Goal: Task Accomplishment & Management: Use online tool/utility

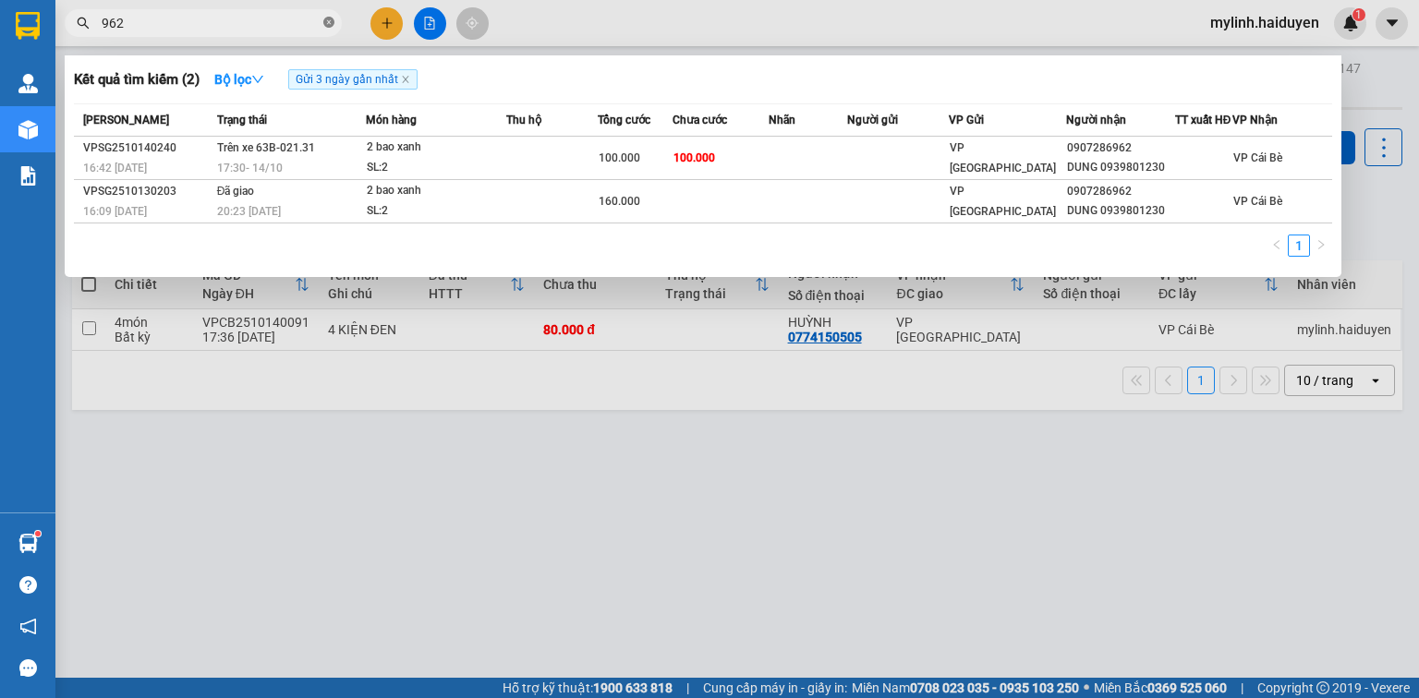
click at [327, 25] on icon "close-circle" at bounding box center [328, 22] width 11 height 11
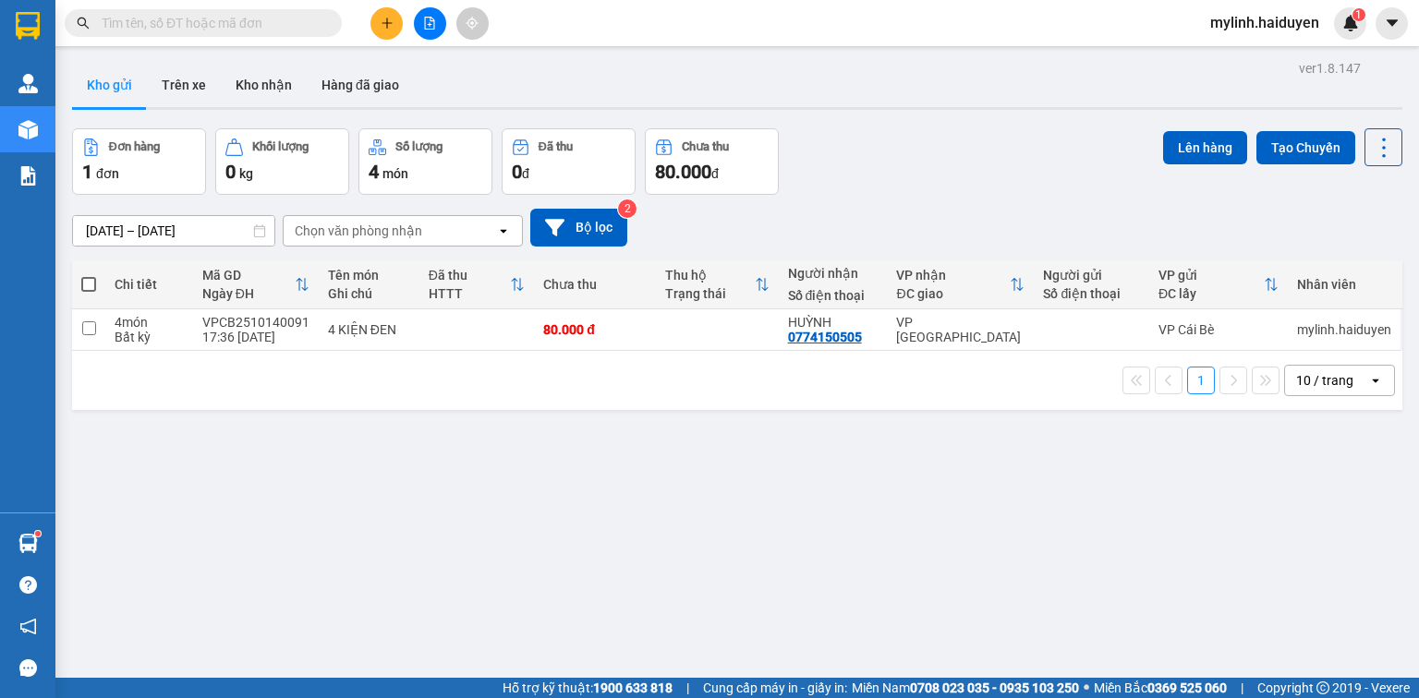
click at [848, 489] on div "ver 1.8.147 Kho gửi Trên xe [PERSON_NAME] Hàng đã [PERSON_NAME] hàng 1 đơn [PER…" at bounding box center [737, 404] width 1345 height 698
click at [215, 10] on span at bounding box center [203, 23] width 277 height 28
click at [215, 29] on input "text" at bounding box center [211, 23] width 218 height 20
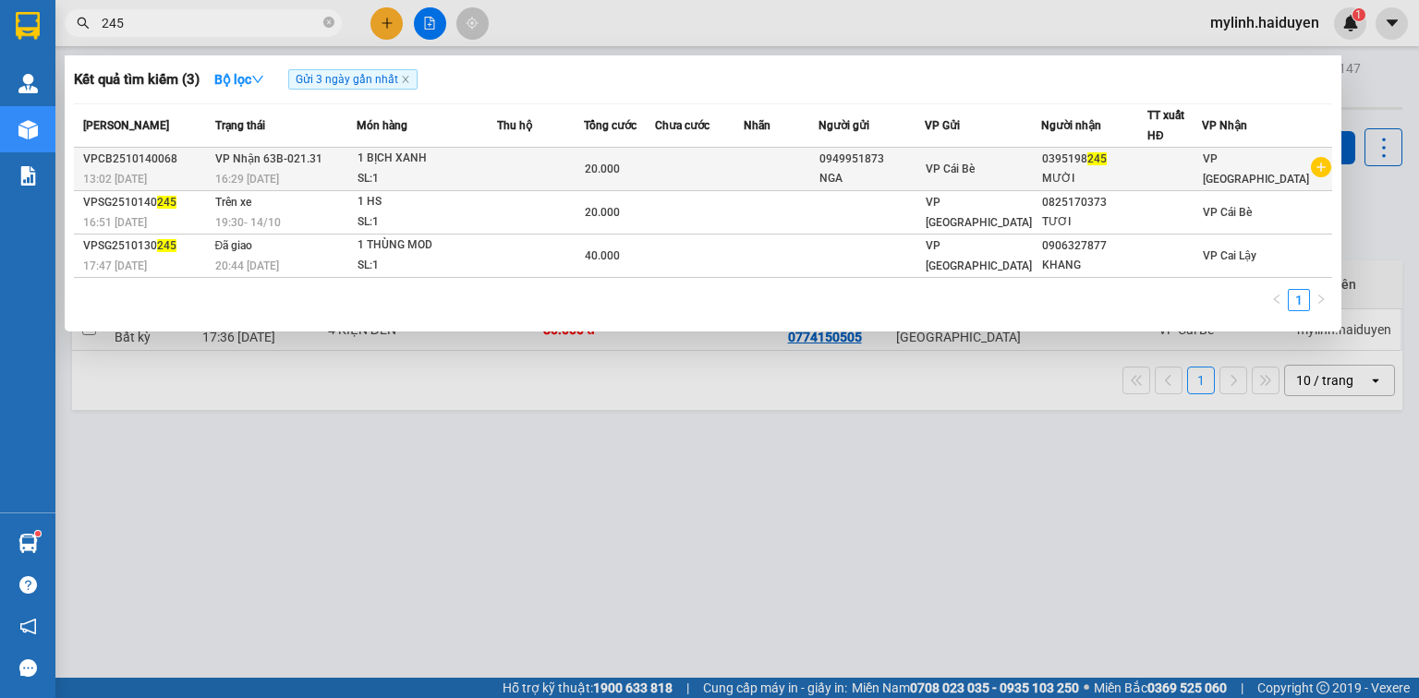
type input "245"
click at [496, 174] on div "SL: 1" at bounding box center [427, 179] width 139 height 20
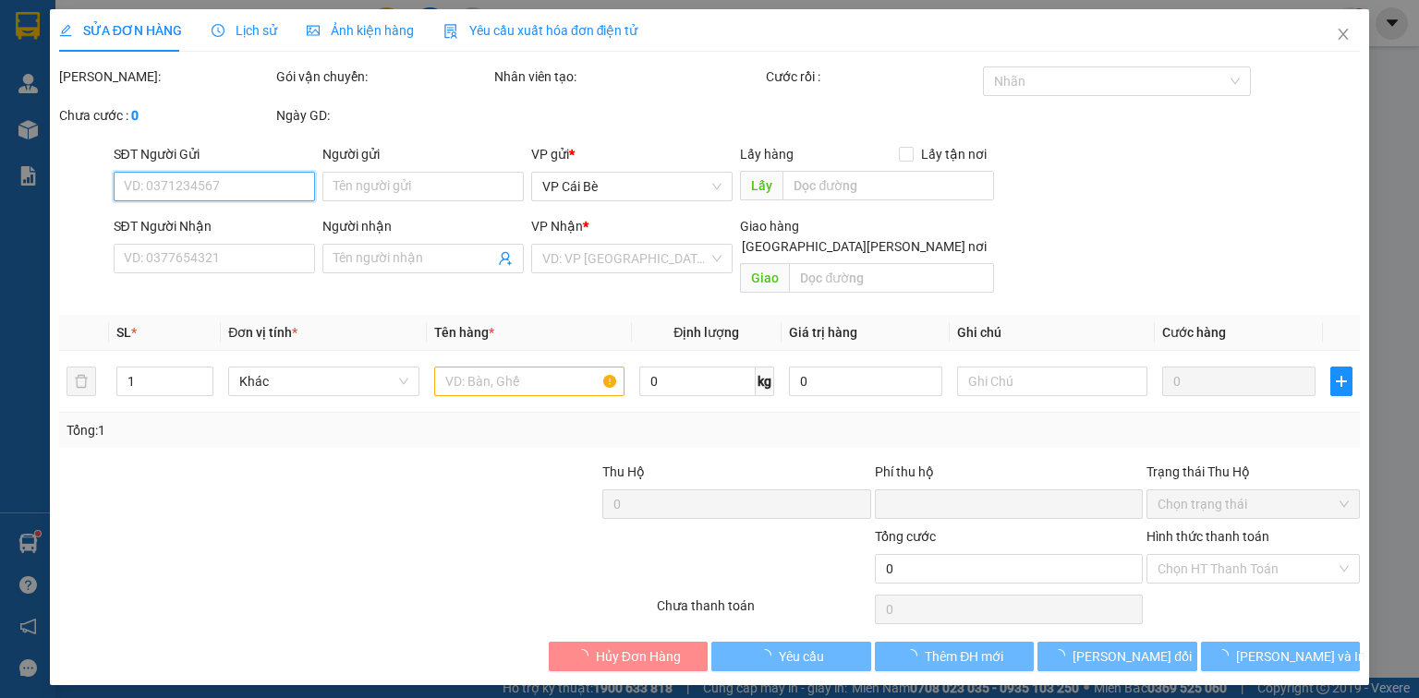
type input "0949951873"
type input "NGA"
type input "0395198245"
type input "MƯỜI"
type input "0"
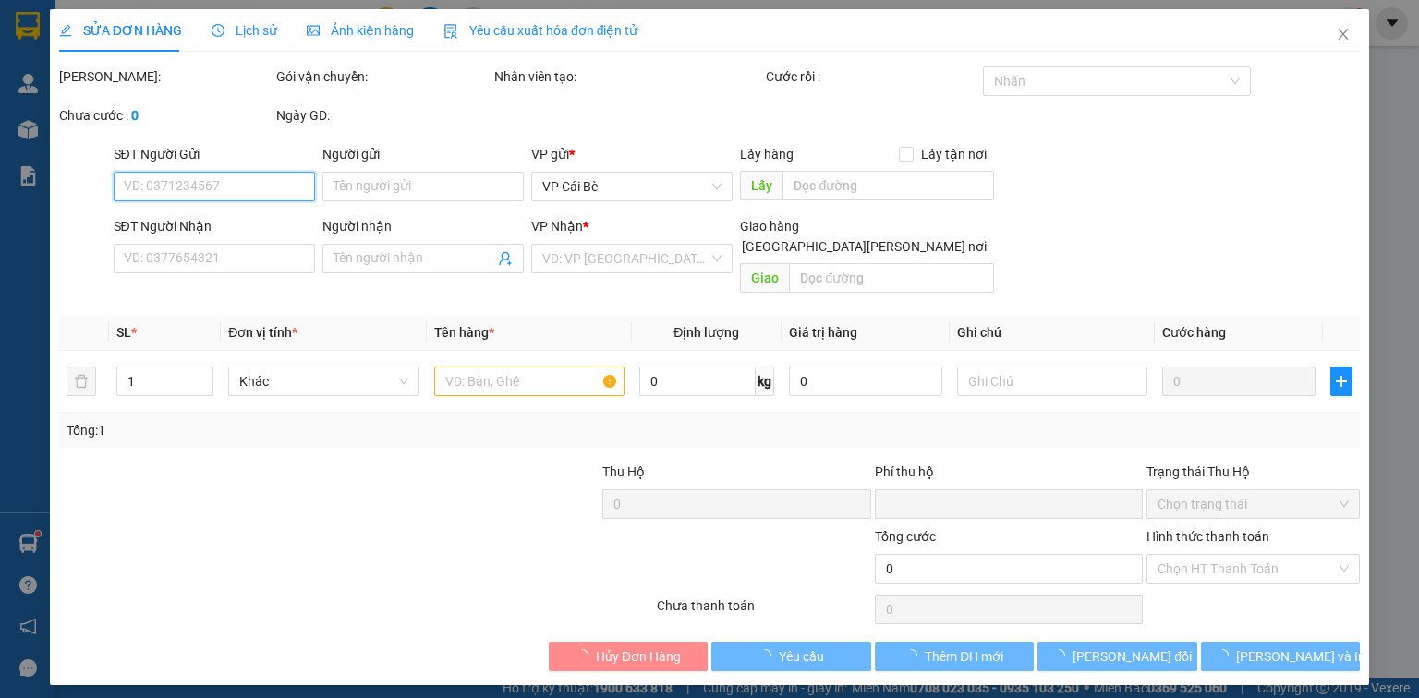
type input "20.000"
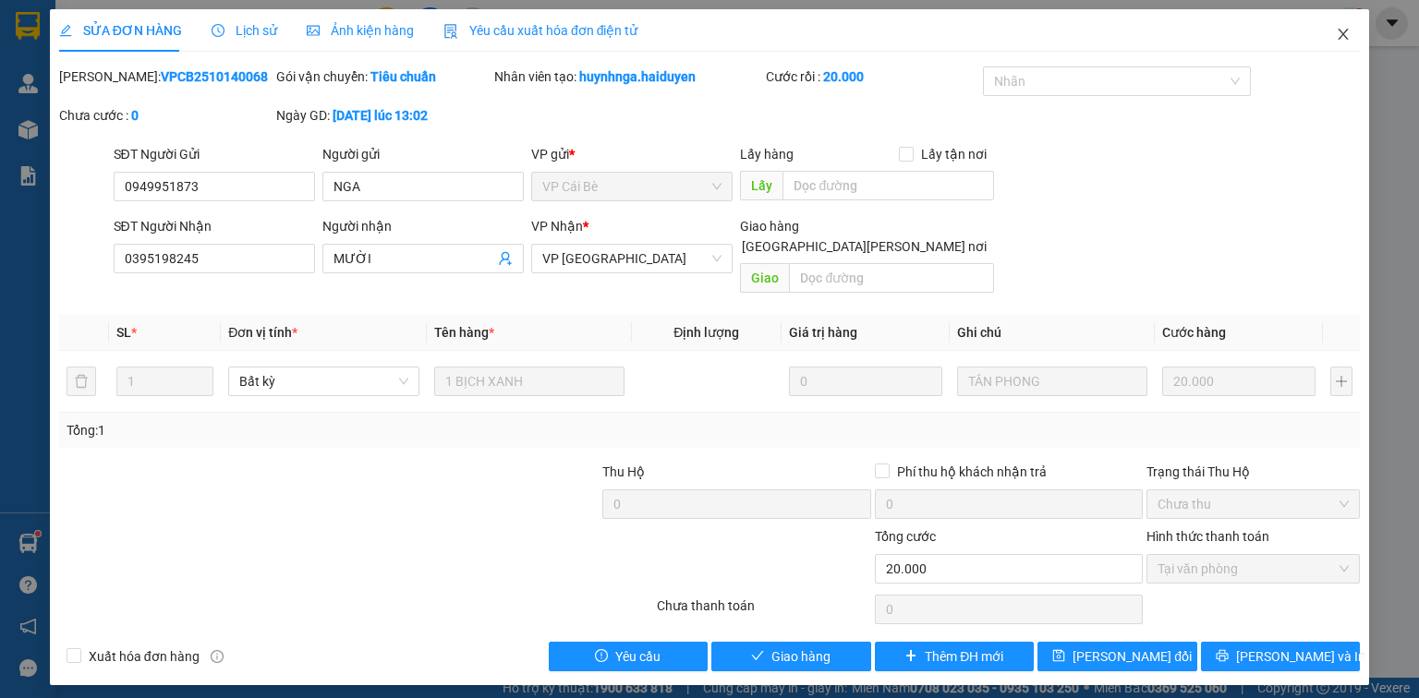
click at [1346, 38] on icon "close" at bounding box center [1344, 34] width 10 height 11
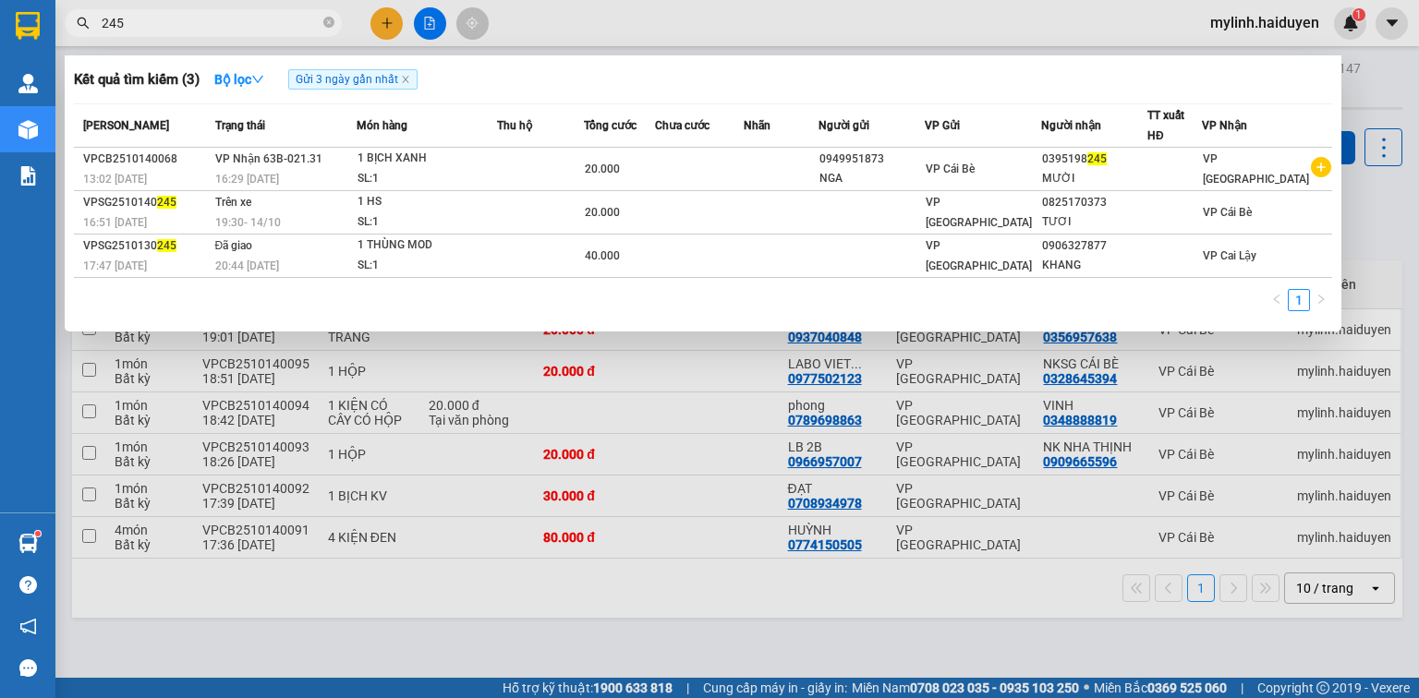
click at [239, 23] on input "245" at bounding box center [211, 23] width 218 height 20
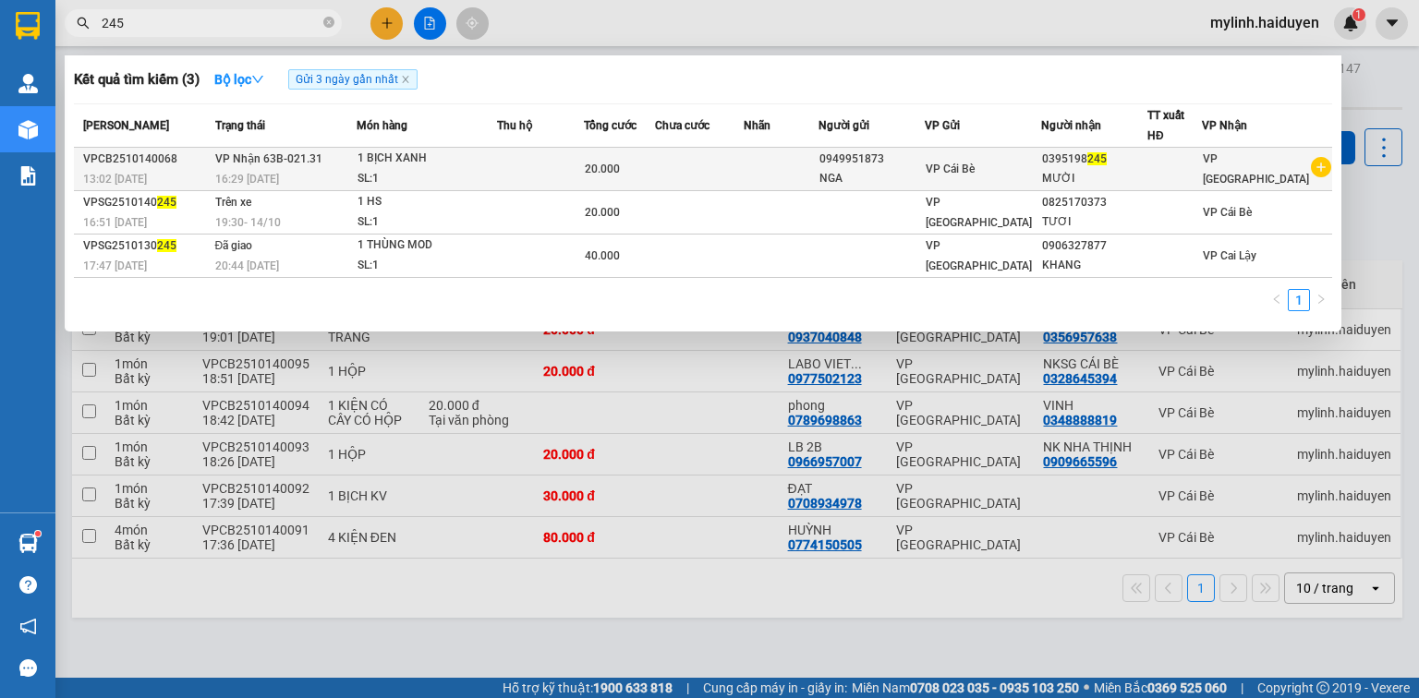
click at [496, 157] on div "1 BỊCH XANH" at bounding box center [427, 159] width 139 height 20
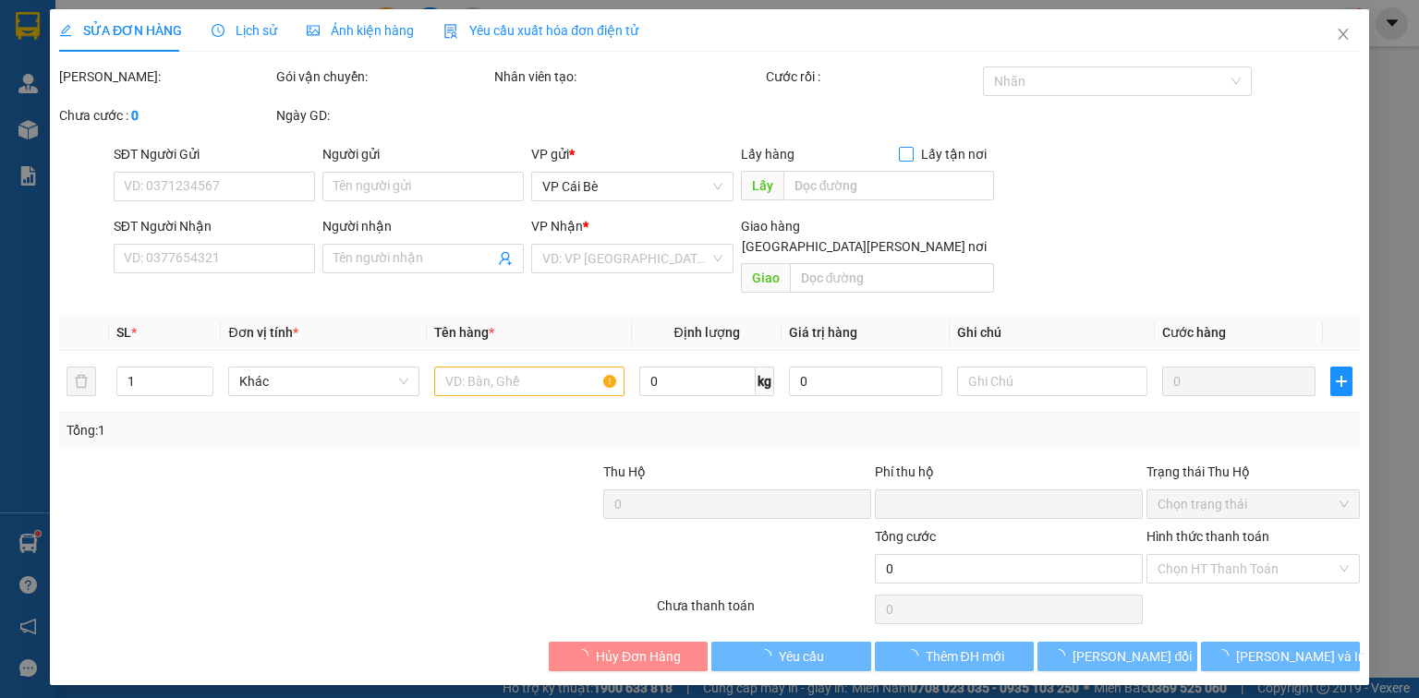
type input "0949951873"
type input "NGA"
type input "0395198245"
type input "MƯỜI"
type input "0"
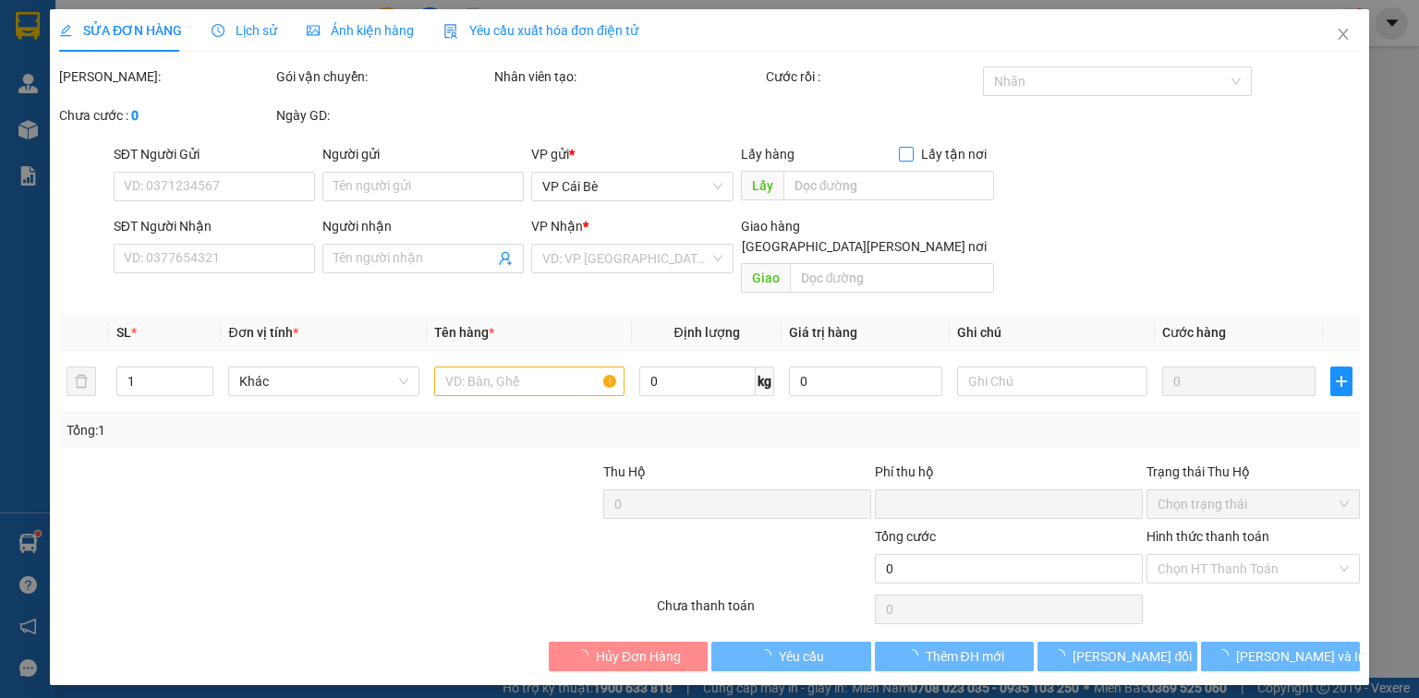
type input "20.000"
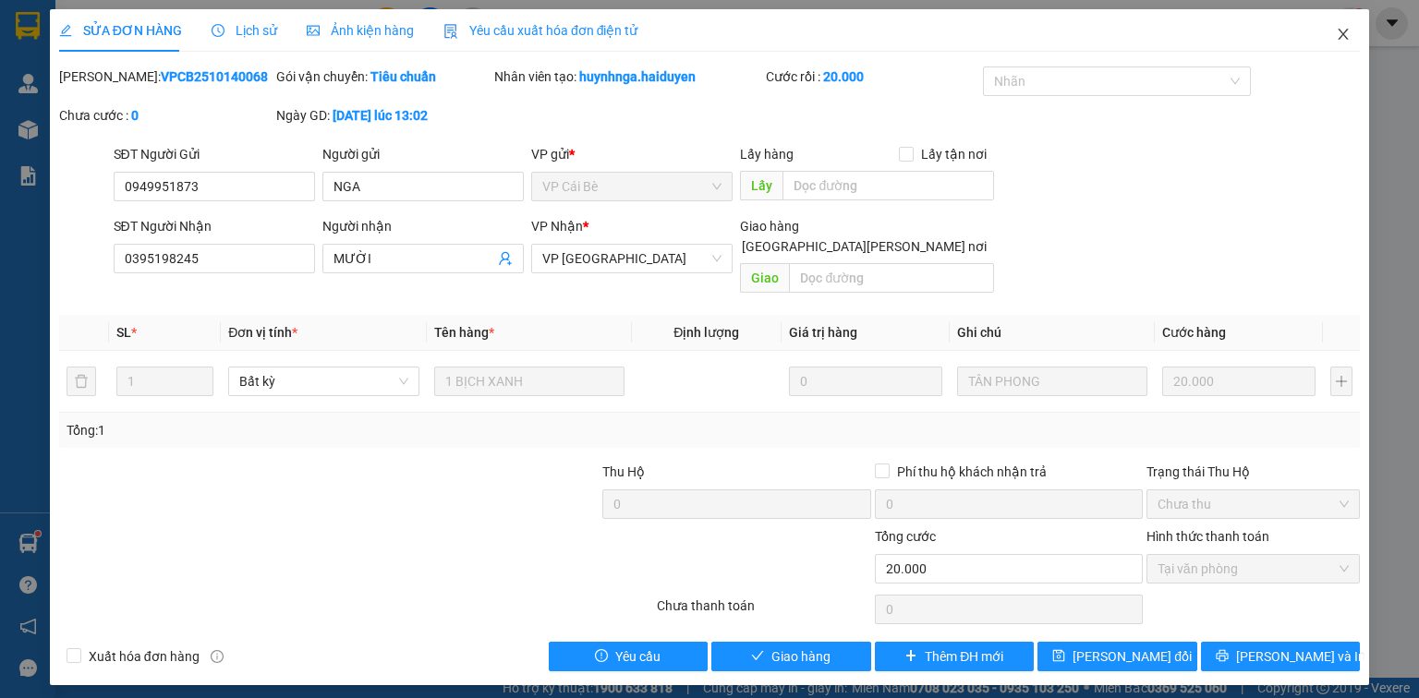
click at [1344, 32] on icon "close" at bounding box center [1343, 34] width 15 height 15
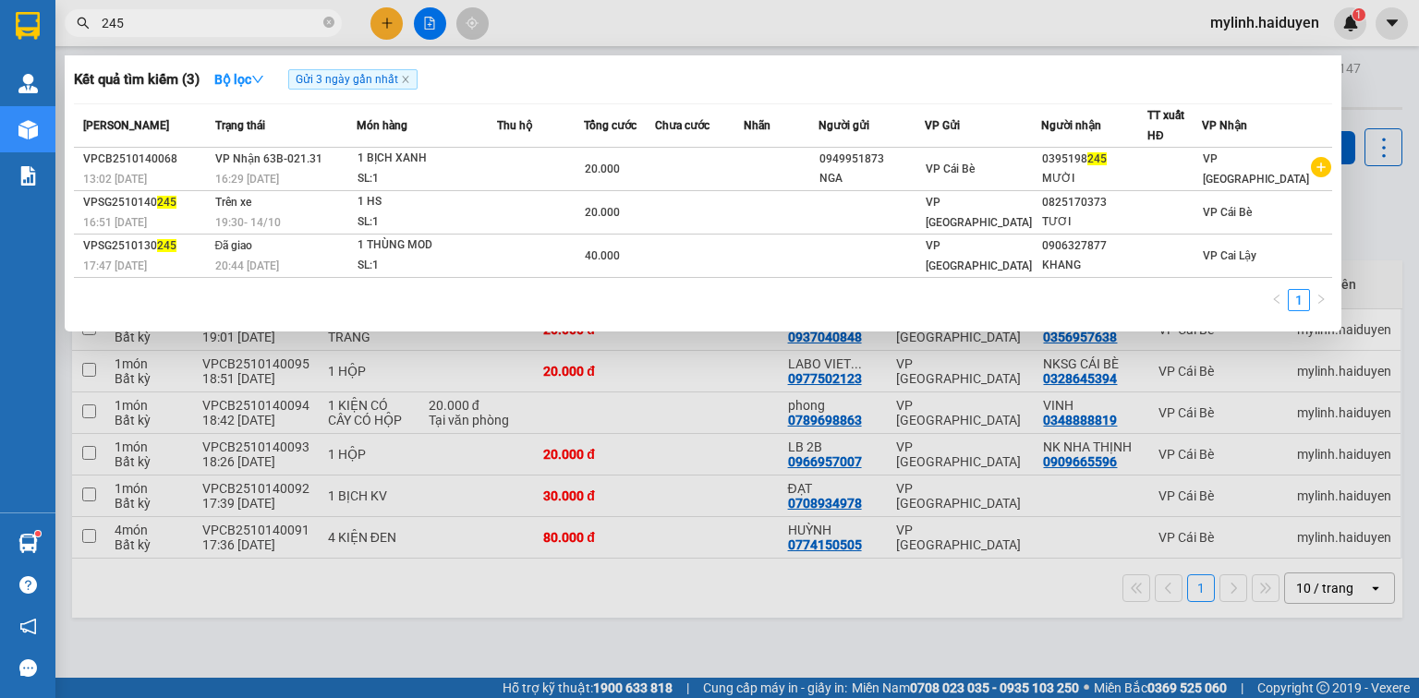
click at [218, 30] on input "245" at bounding box center [211, 23] width 218 height 20
click at [333, 24] on icon "close-circle" at bounding box center [328, 22] width 11 height 11
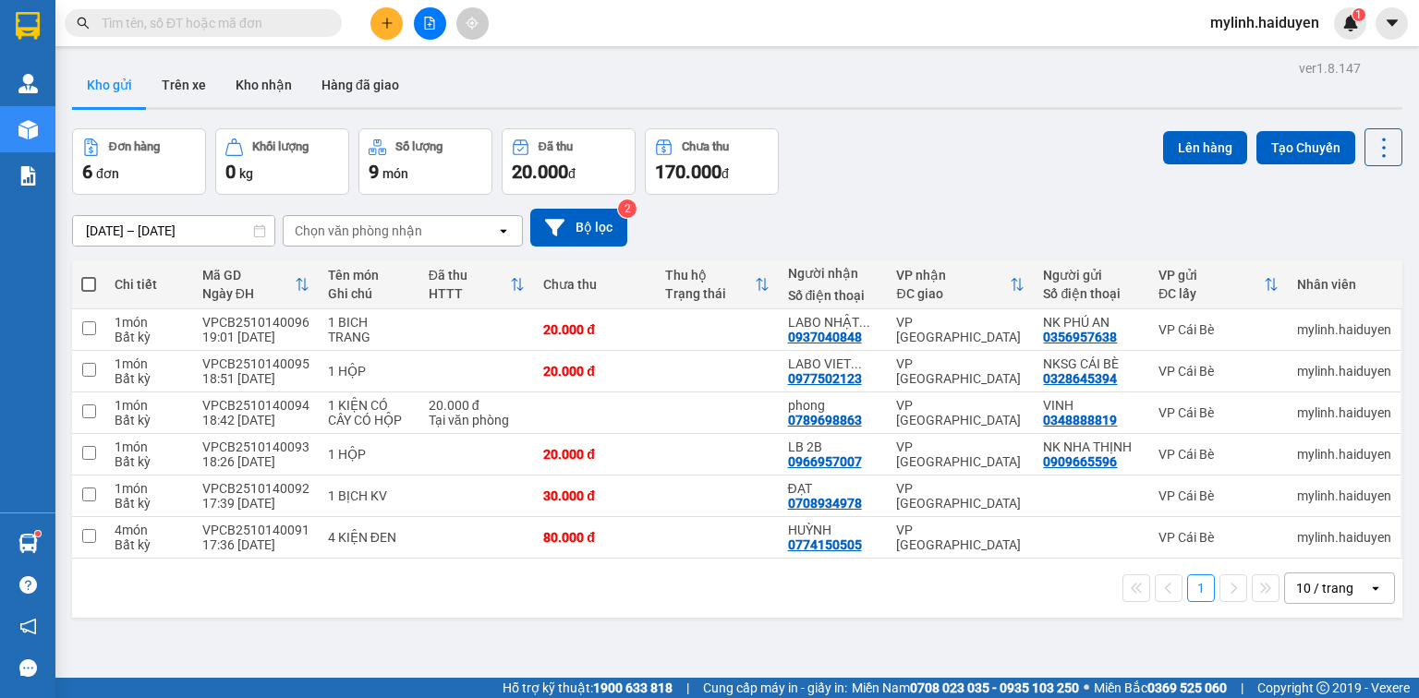
click at [244, 29] on input "text" at bounding box center [211, 23] width 218 height 20
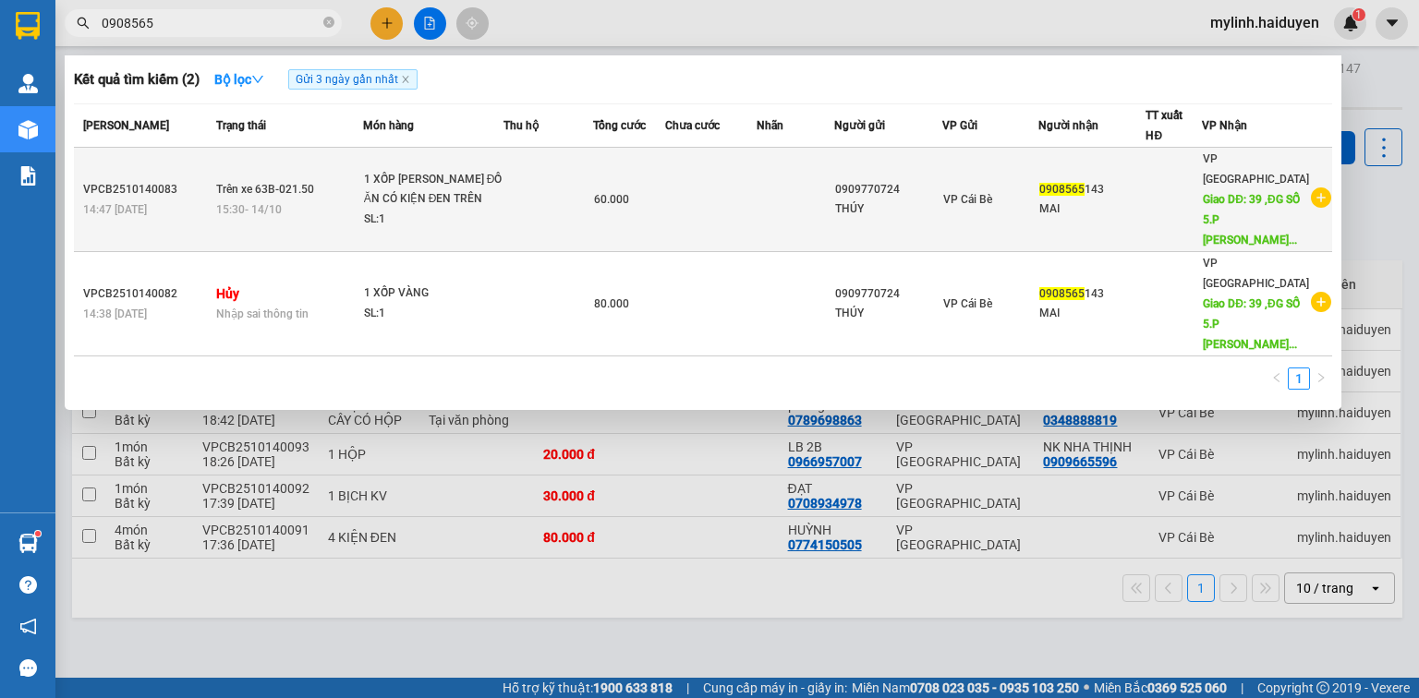
type input "0908565"
click at [539, 188] on td at bounding box center [548, 200] width 90 height 104
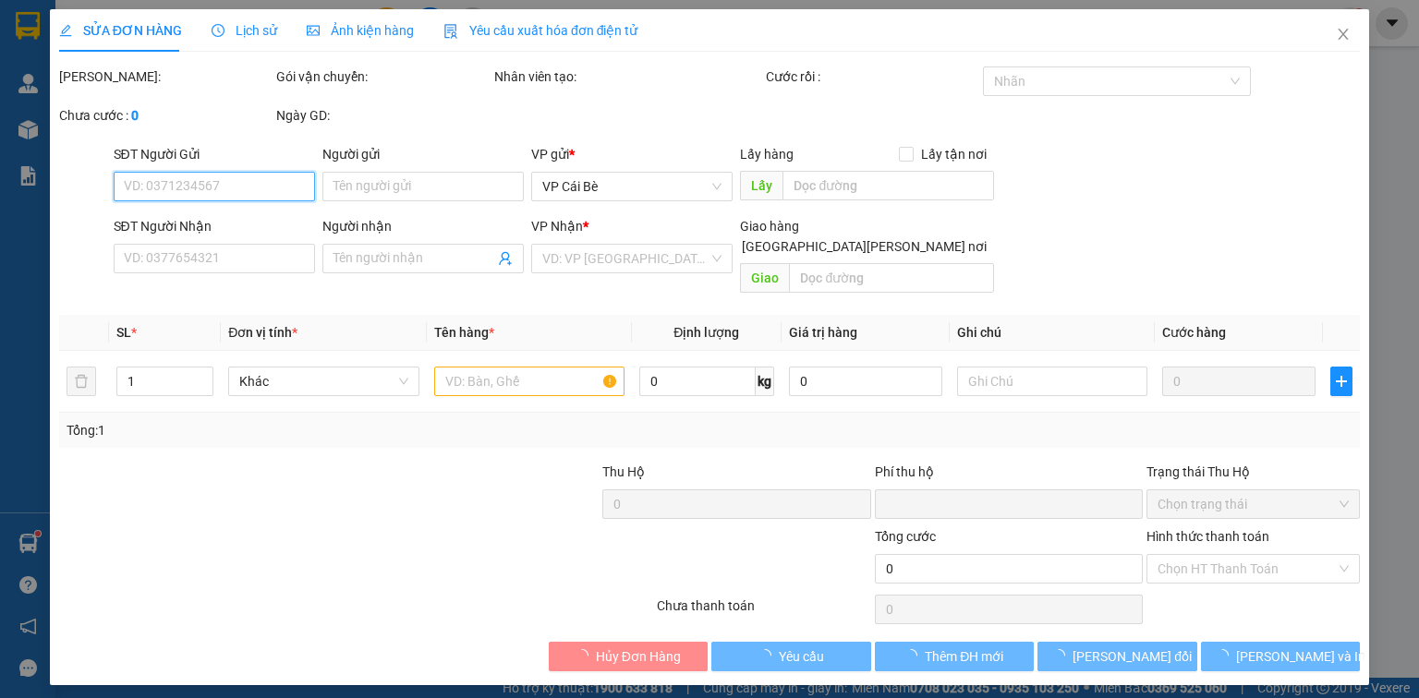
type input "0909770724"
type input "THÚY"
type input "0908565143"
type input "MAI"
type input "39 ,ĐG SỐ 5.P [PERSON_NAME][GEOGRAPHIC_DATA][PERSON_NAME] .[PERSON_NAME]"
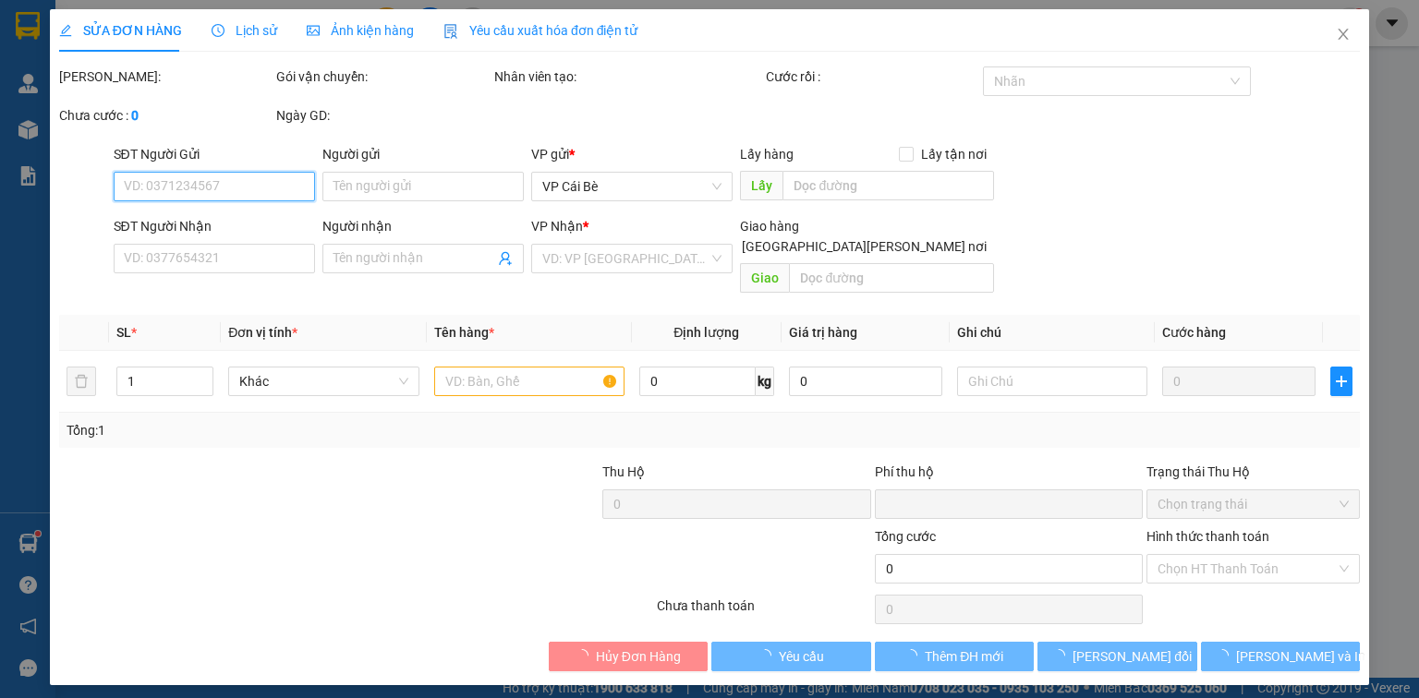
type input "0"
type input "60.000"
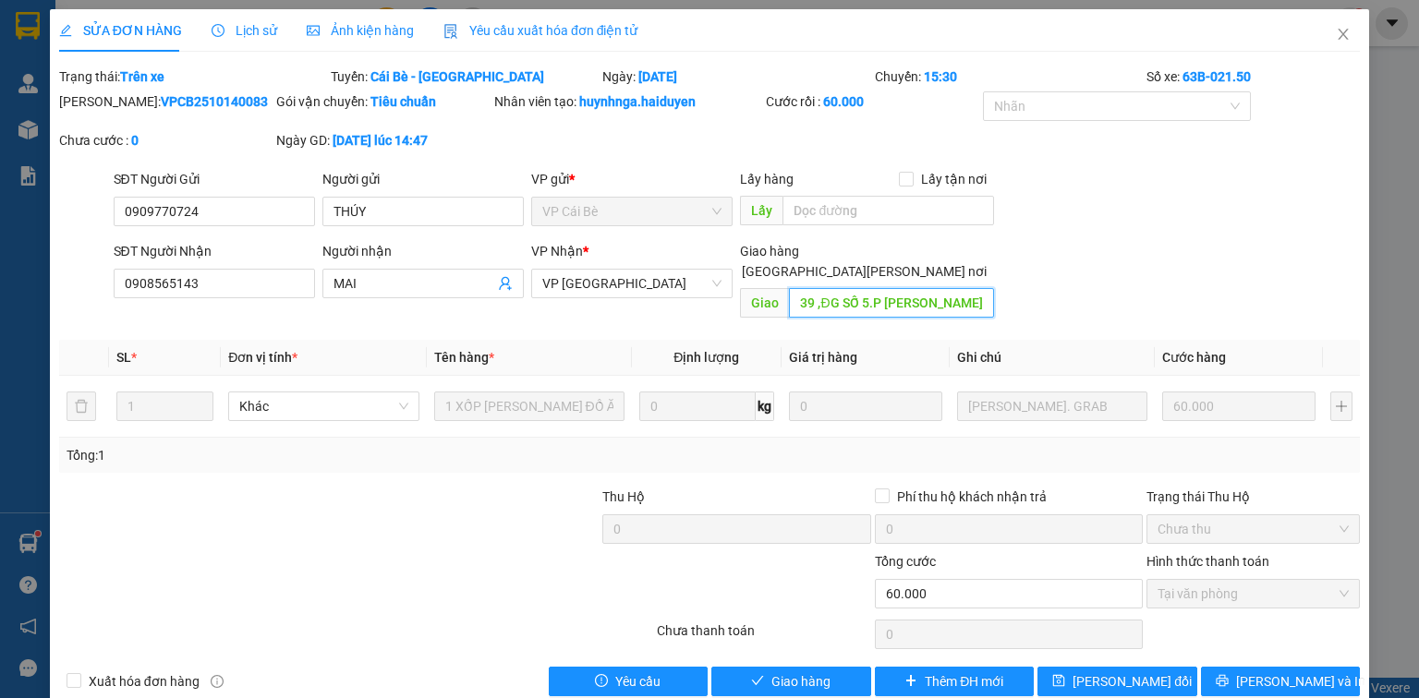
click at [946, 288] on input "39 ,ĐG SỐ 5.P [PERSON_NAME][GEOGRAPHIC_DATA][PERSON_NAME] .[PERSON_NAME]" at bounding box center [891, 303] width 205 height 30
click at [951, 288] on input "39 ,ĐG SỐ 5.P [PERSON_NAME][GEOGRAPHIC_DATA][PERSON_NAME] .[PERSON_NAME]" at bounding box center [891, 303] width 205 height 30
click at [1338, 42] on icon "close" at bounding box center [1343, 34] width 15 height 15
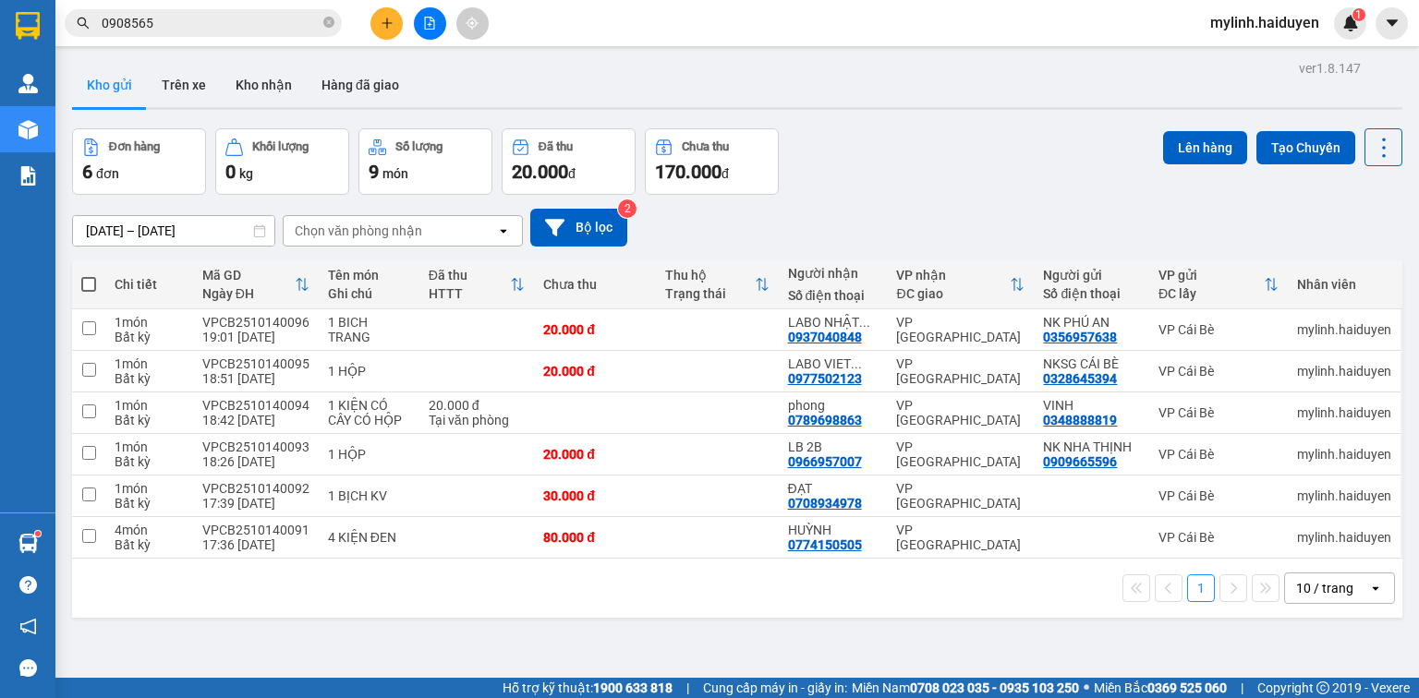
click at [188, 23] on input "0908565" at bounding box center [211, 23] width 218 height 20
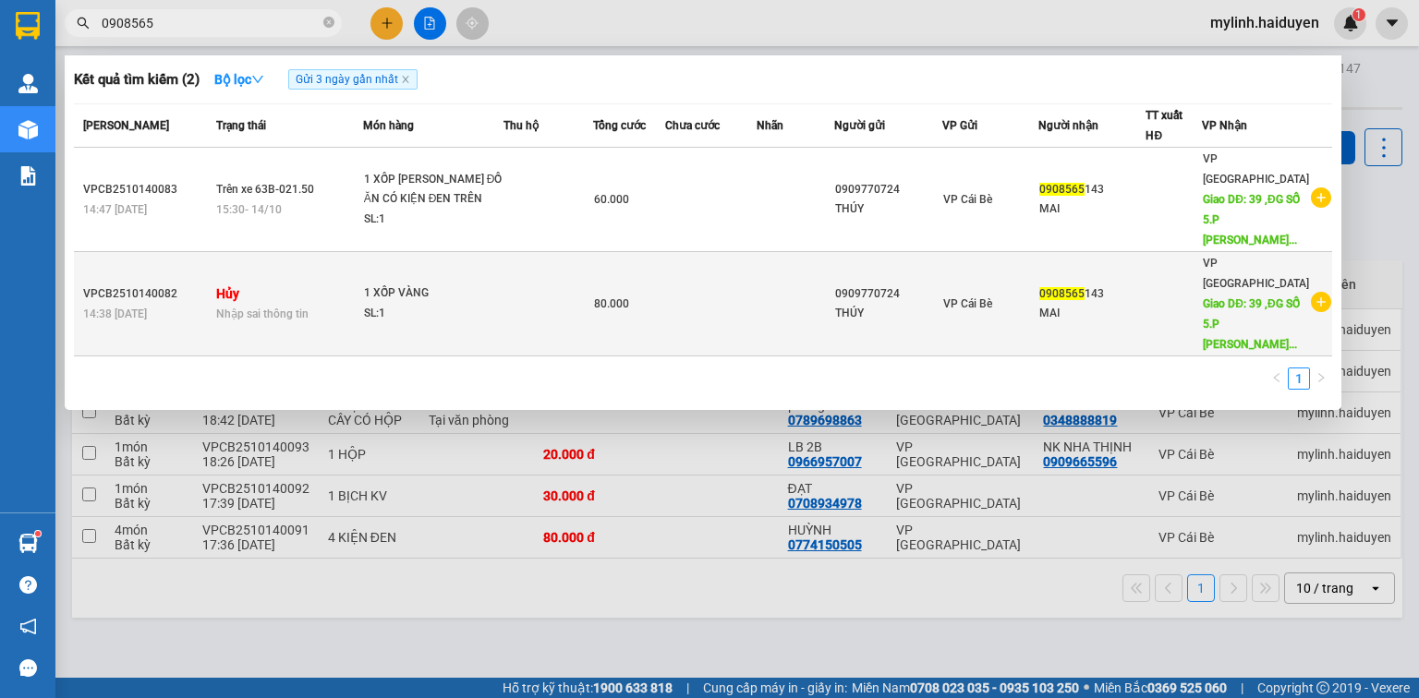
type input "0908565"
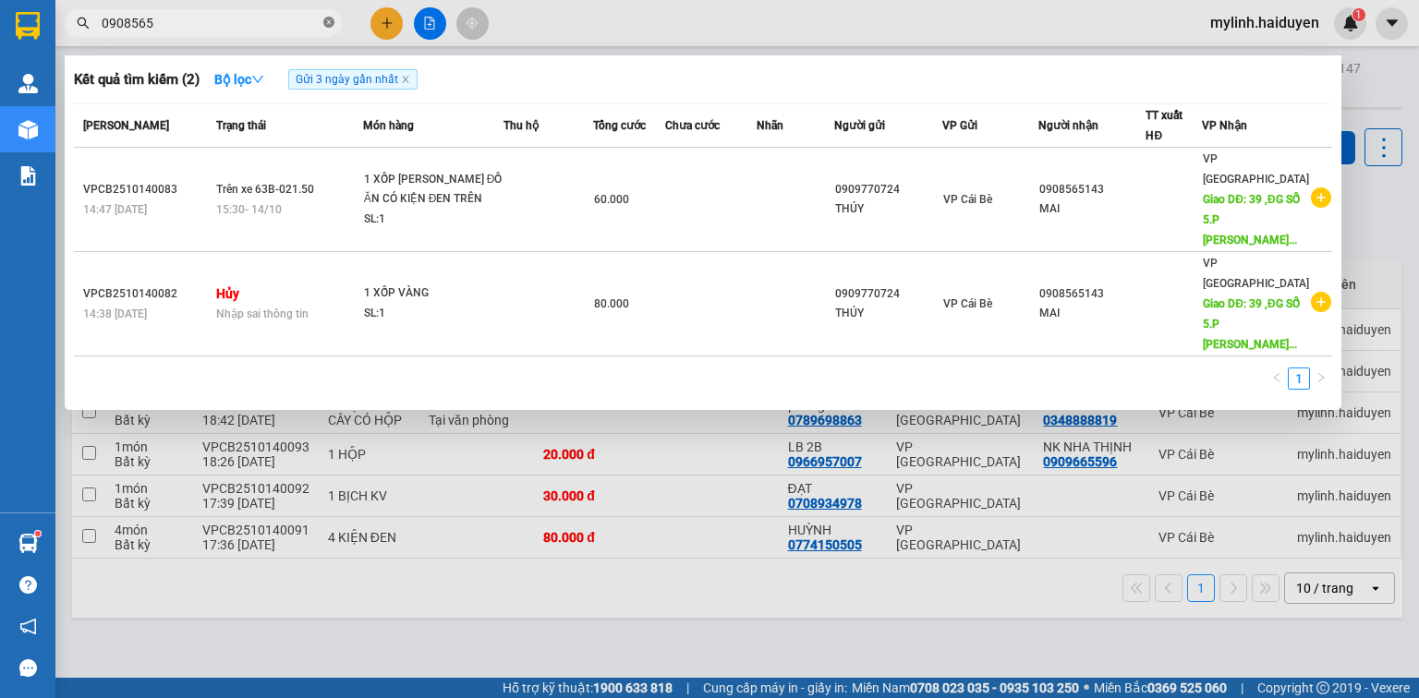
click at [329, 24] on icon "close-circle" at bounding box center [328, 22] width 11 height 11
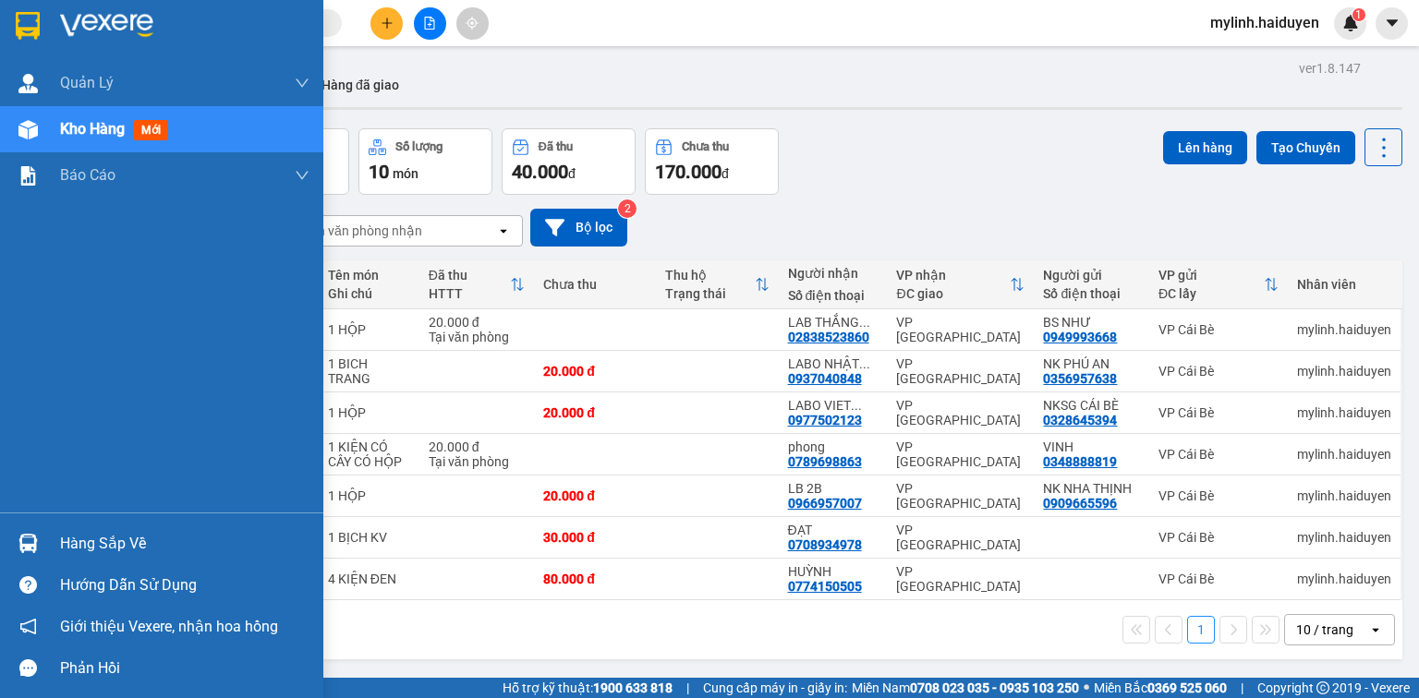
click at [51, 527] on div "Hàng sắp về" at bounding box center [161, 544] width 323 height 42
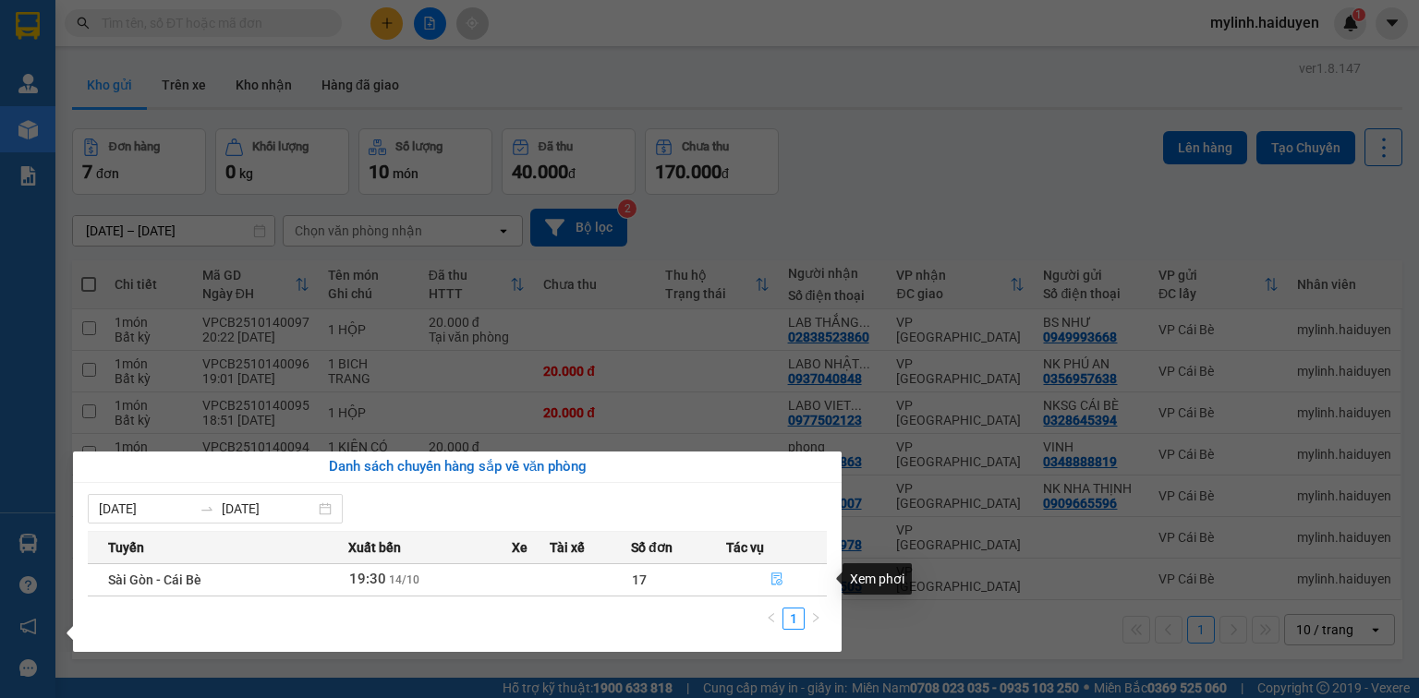
click at [776, 576] on icon "file-done" at bounding box center [776, 580] width 11 height 13
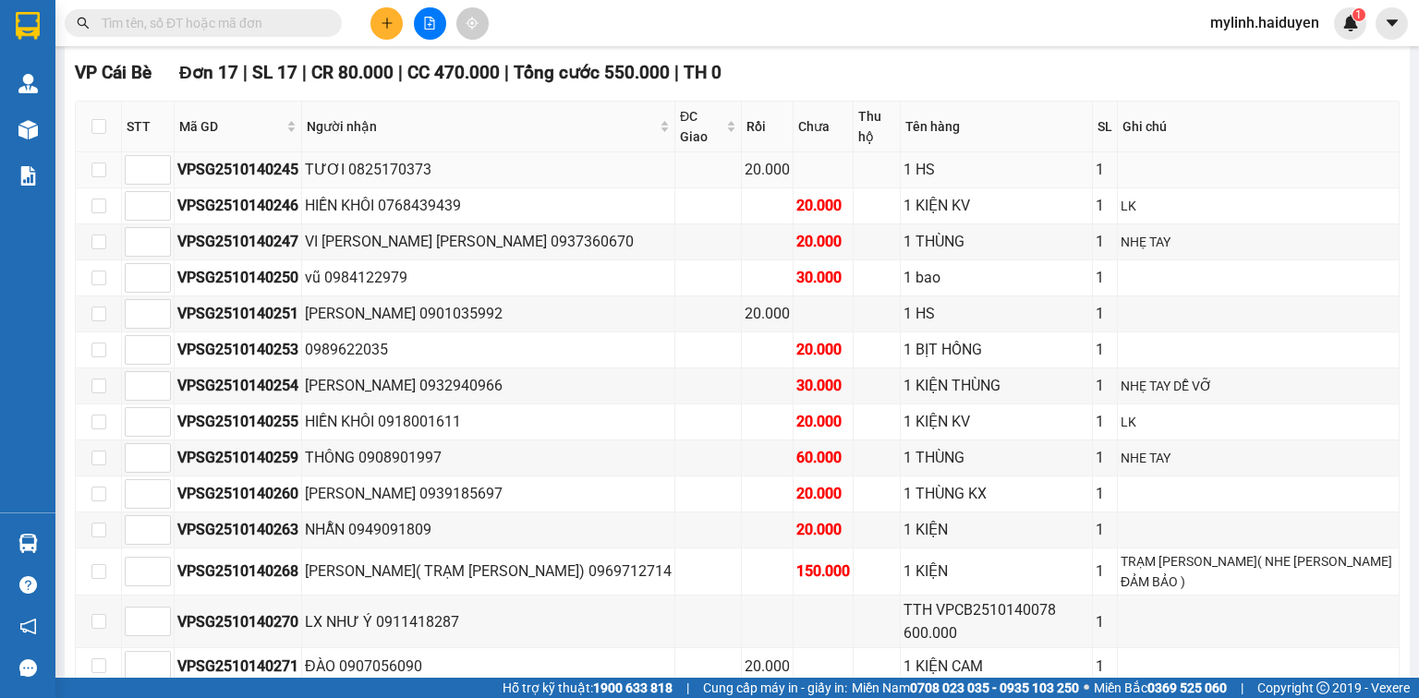
scroll to position [1109, 0]
